Goal: Information Seeking & Learning: Find specific fact

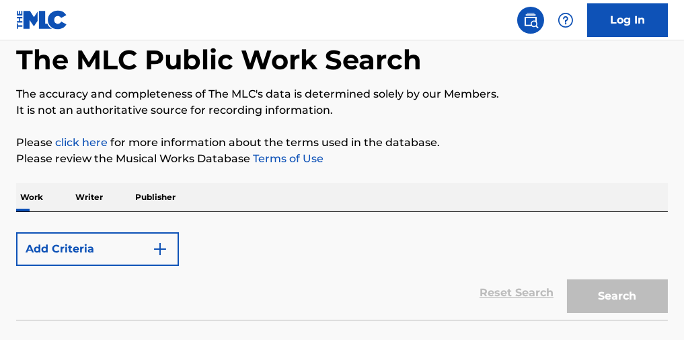
scroll to position [167, 0]
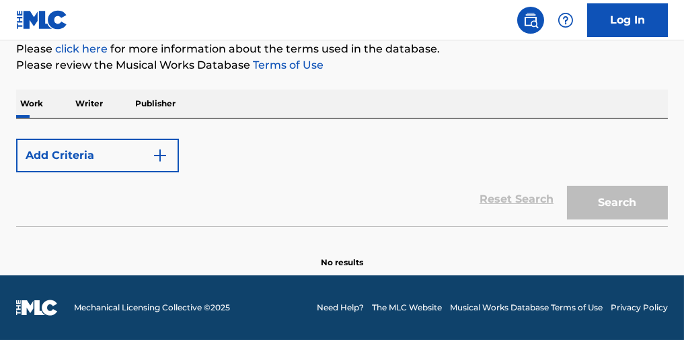
click at [94, 151] on button "Add Criteria" at bounding box center [97, 156] width 163 height 34
click at [145, 156] on button "Add Criteria" at bounding box center [97, 156] width 163 height 34
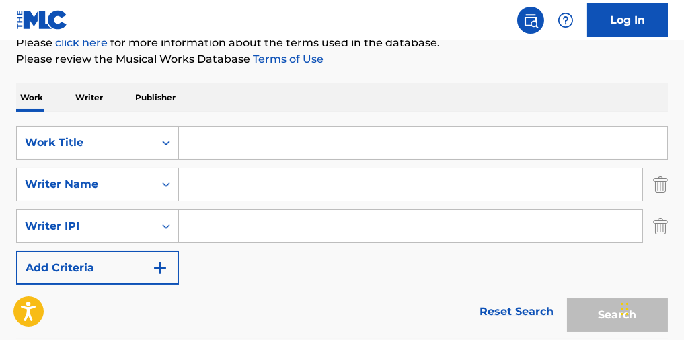
click at [50, 109] on div "Work Writer Publisher" at bounding box center [342, 97] width 652 height 28
click at [46, 111] on p "Work" at bounding box center [31, 97] width 31 height 28
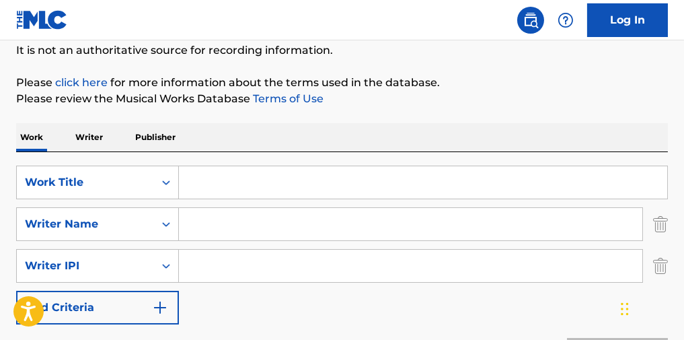
scroll to position [133, 0]
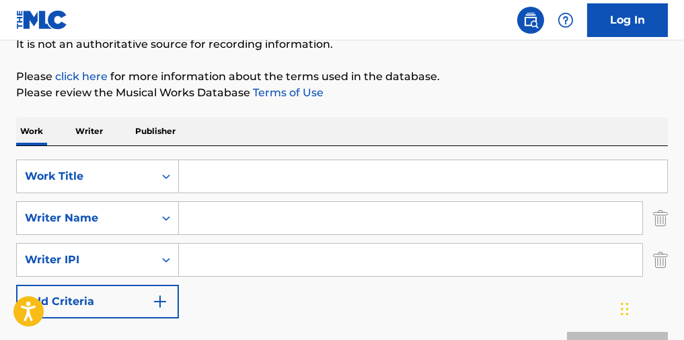
click at [224, 179] on input "Search Form" at bounding box center [423, 176] width 488 height 32
paste input "Messy"
type input "Messy"
click at [333, 47] on p "It is not an authoritative source for recording information." at bounding box center [342, 44] width 652 height 16
click at [210, 244] on div "SearchWithCriteria8105fac4-e3f7-4c14-bbd7-de1855757636 Work Title Messy SearchW…" at bounding box center [342, 238] width 652 height 159
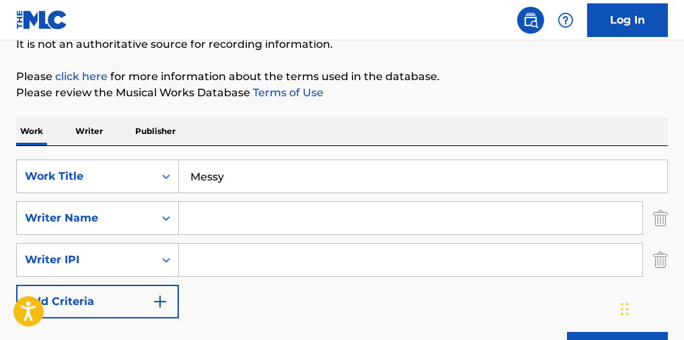
drag, startPoint x: 219, startPoint y: 228, endPoint x: 227, endPoint y: 217, distance: 14.0
click at [219, 228] on input "Search Form" at bounding box center [410, 218] width 463 height 32
paste input "[PERSON_NAME]"
click at [459, 46] on p "It is not an authoritative source for recording information." at bounding box center [342, 44] width 652 height 16
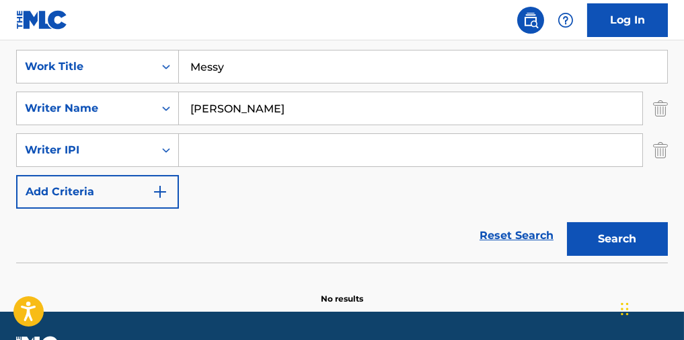
scroll to position [285, 0]
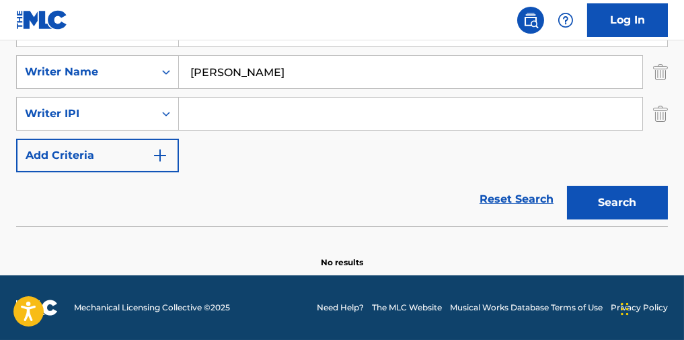
click at [604, 194] on button "Search" at bounding box center [617, 203] width 101 height 34
click at [659, 122] on img "Search Form" at bounding box center [660, 114] width 15 height 34
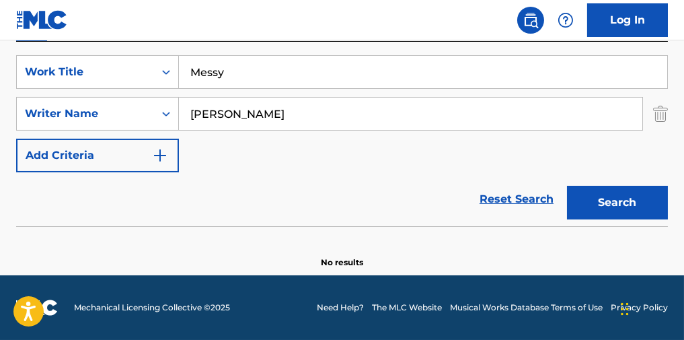
scroll to position [243, 0]
click at [639, 196] on button "Search" at bounding box center [617, 203] width 101 height 34
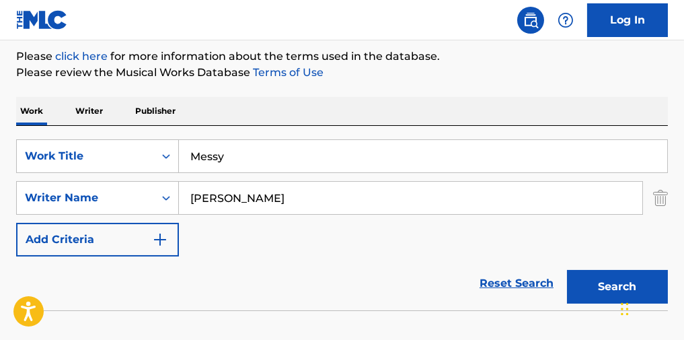
click at [223, 206] on input "[PERSON_NAME]" at bounding box center [410, 198] width 463 height 32
click at [222, 208] on input "[PERSON_NAME]" at bounding box center [410, 198] width 463 height 32
type input "Salort"
click at [592, 280] on button "Search" at bounding box center [617, 287] width 101 height 34
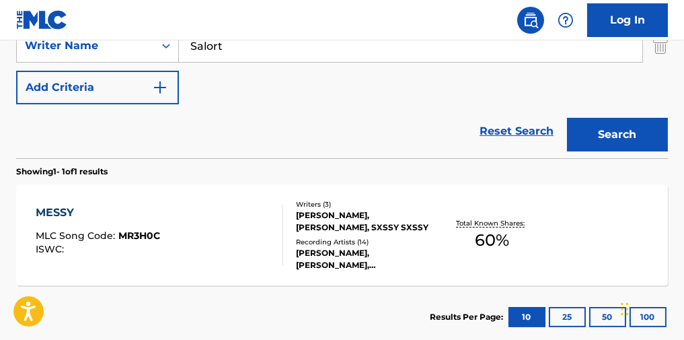
scroll to position [333, 0]
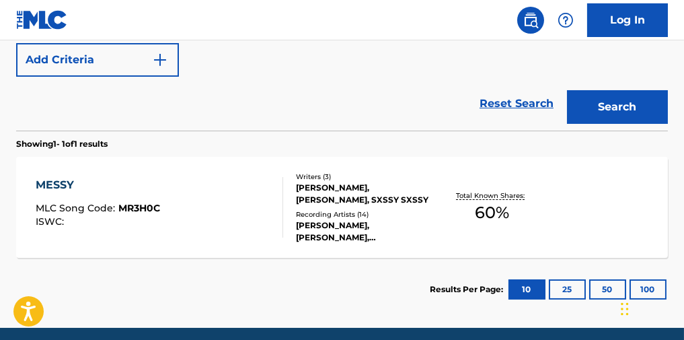
click at [174, 225] on div "MESSY MLC Song Code : MR3H0C ISWC :" at bounding box center [159, 207] width 247 height 61
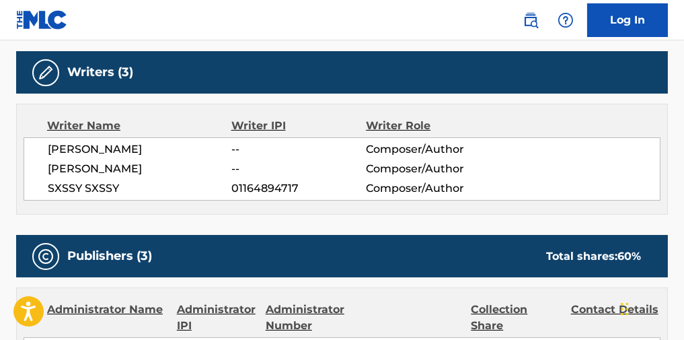
scroll to position [358, 0]
